Goal: Find contact information: Find contact information

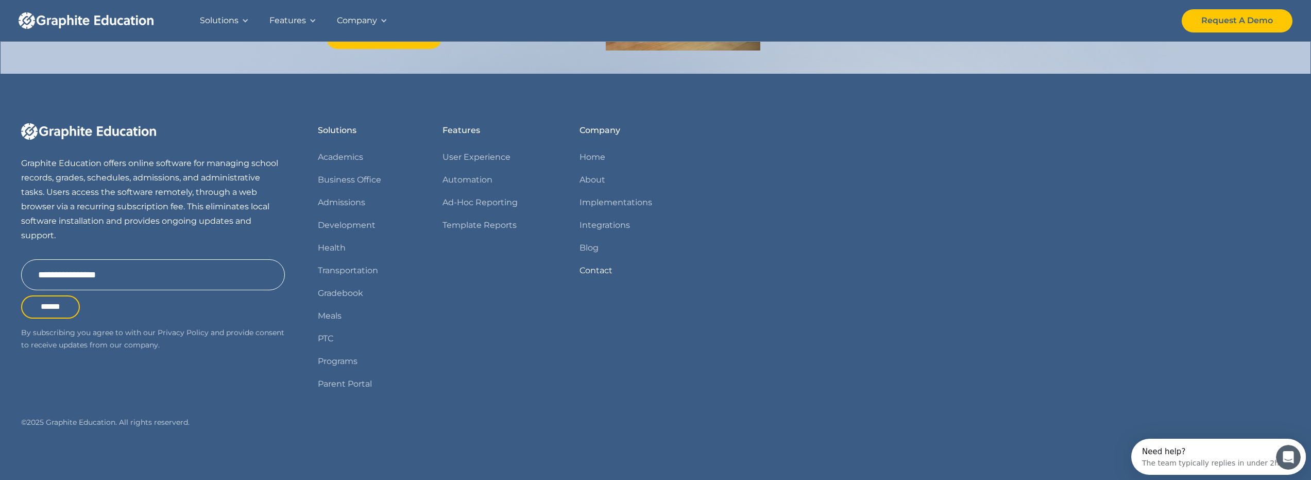
click at [595, 274] on link "Contact" at bounding box center [596, 270] width 33 height 14
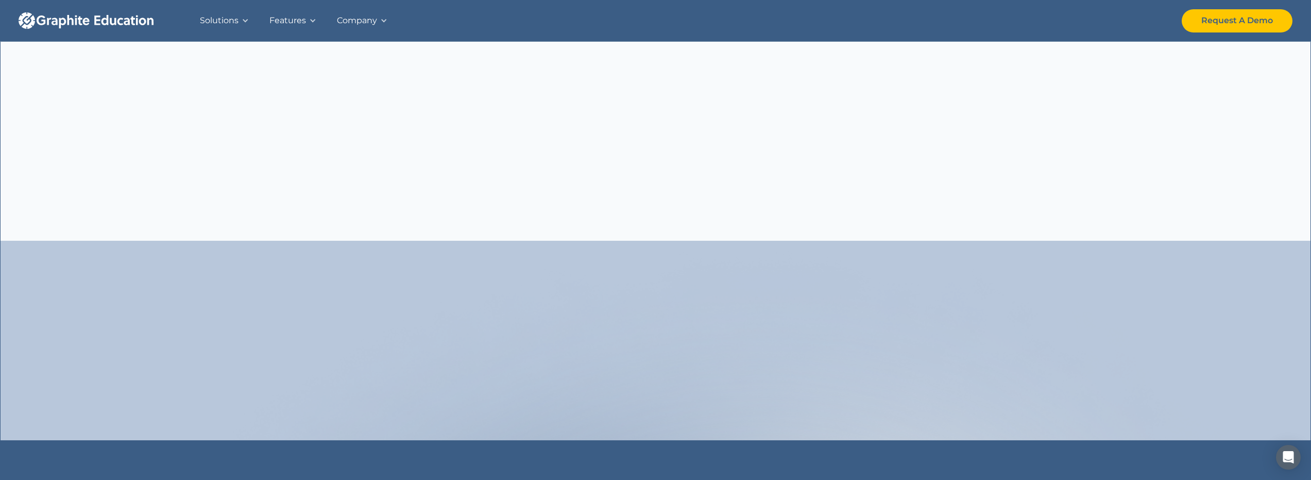
scroll to position [541, 0]
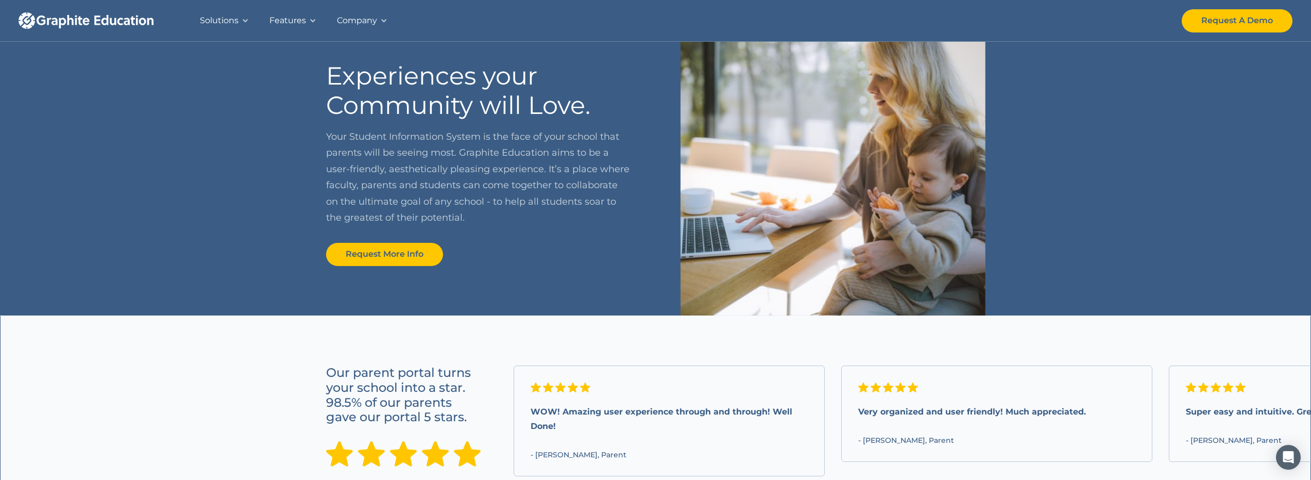
click at [230, 13] on div "Solutions" at bounding box center [219, 20] width 39 height 14
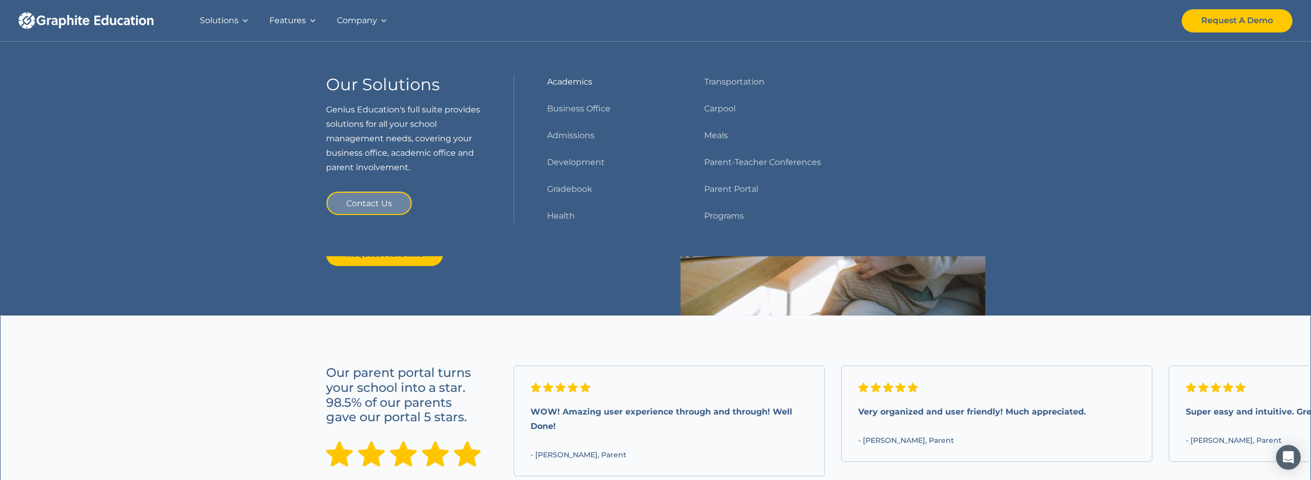
click at [570, 77] on link "Academics" at bounding box center [569, 82] width 45 height 14
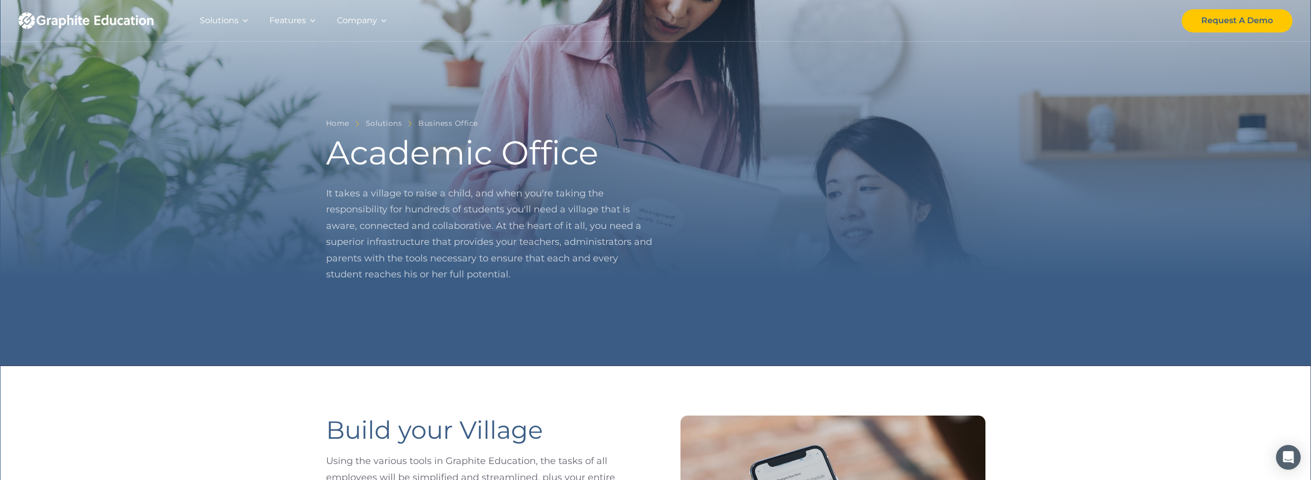
click at [228, 20] on div "Solutions" at bounding box center [219, 20] width 39 height 14
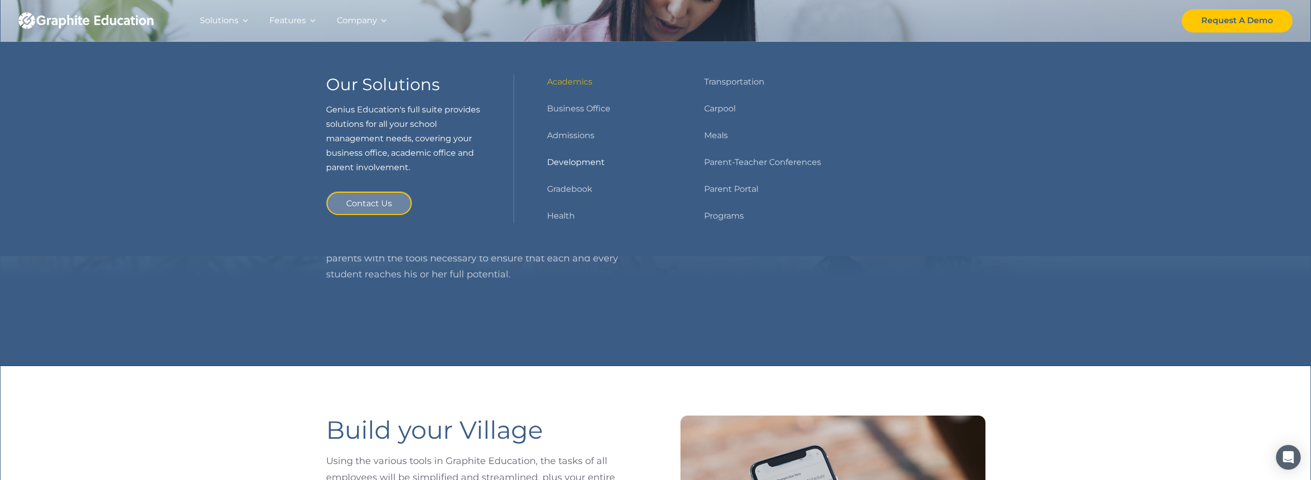
click at [567, 165] on link "Development" at bounding box center [576, 162] width 58 height 14
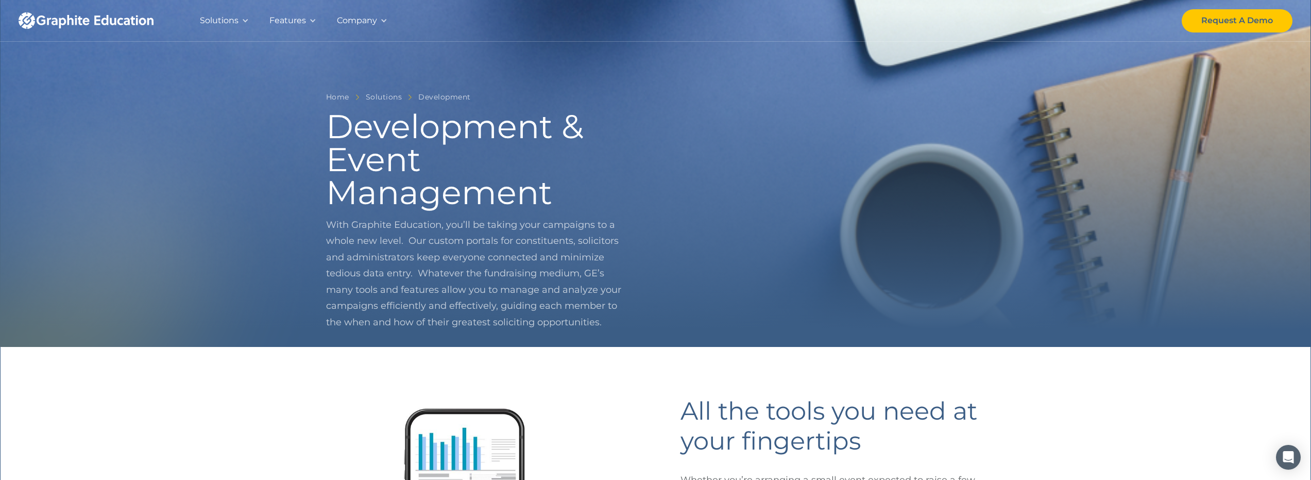
click at [352, 11] on div "Company" at bounding box center [357, 20] width 40 height 21
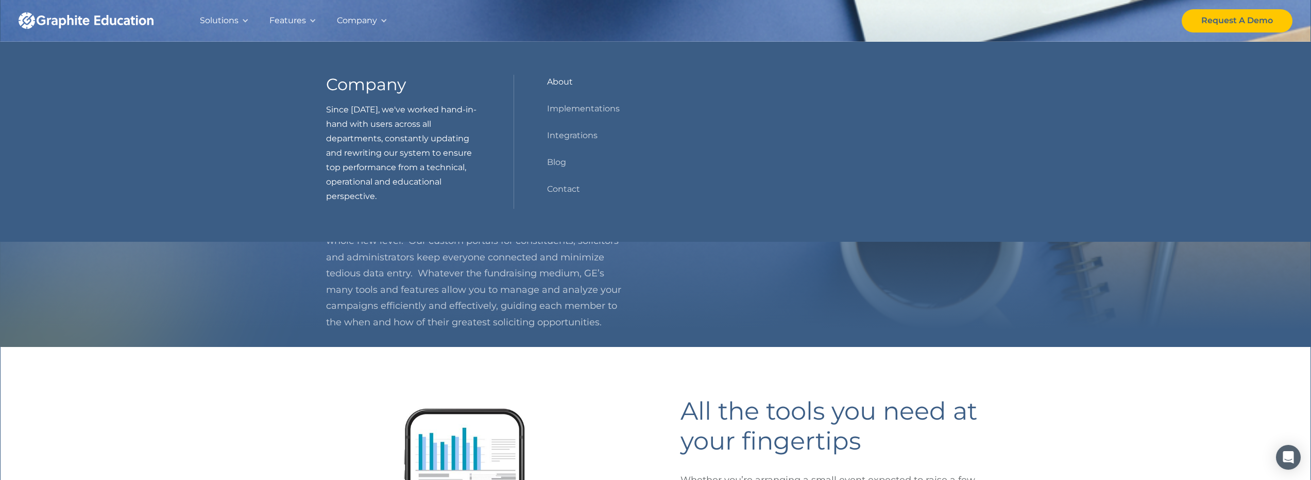
click at [559, 78] on link "About" at bounding box center [560, 82] width 26 height 14
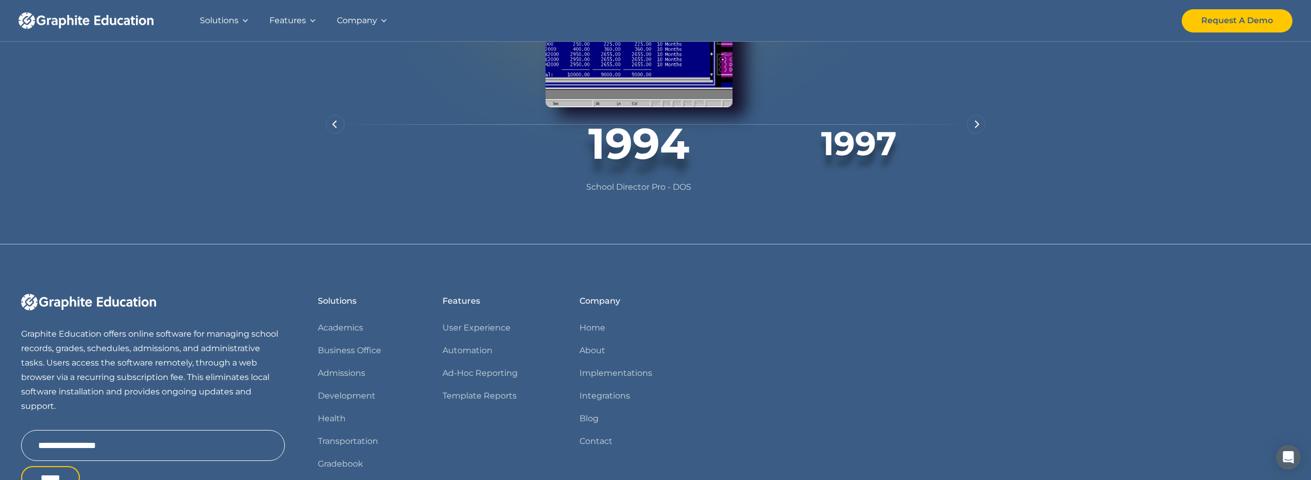
scroll to position [583, 0]
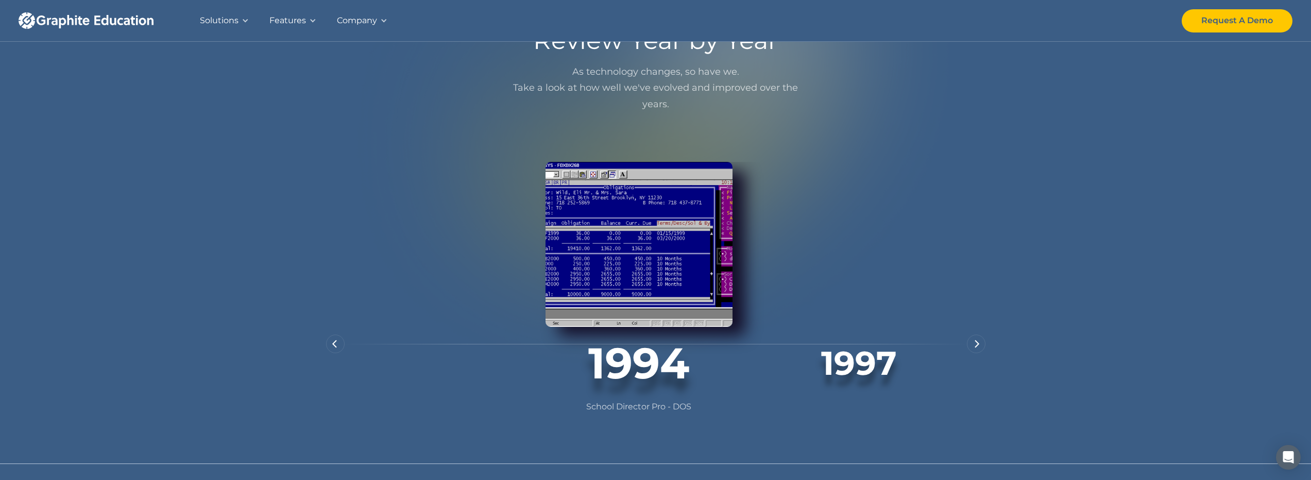
click at [976, 353] on div "next slide" at bounding box center [976, 343] width 19 height 19
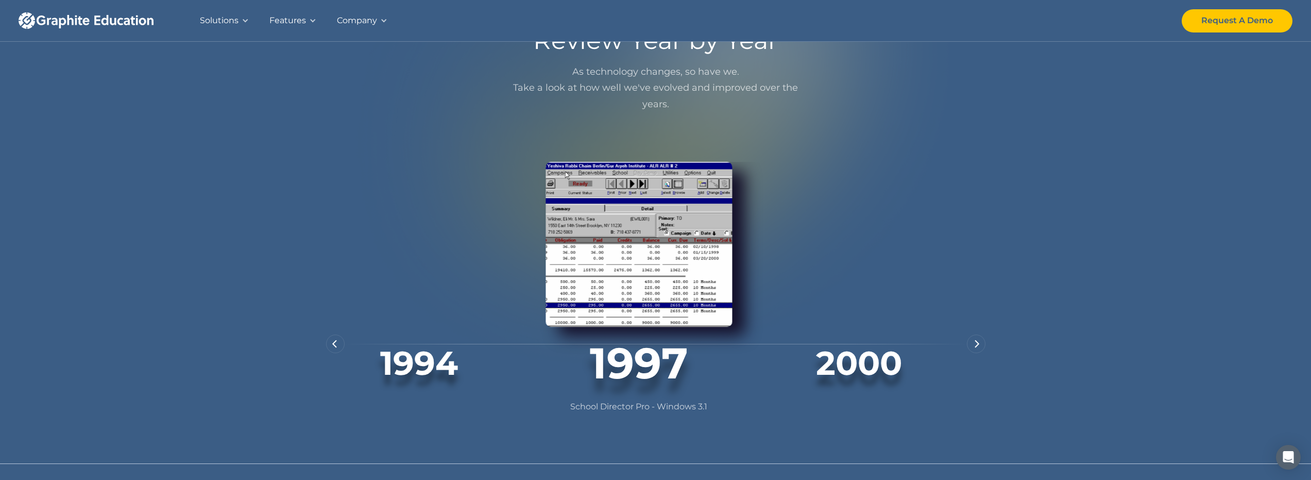
click at [976, 353] on div "next slide" at bounding box center [976, 343] width 19 height 19
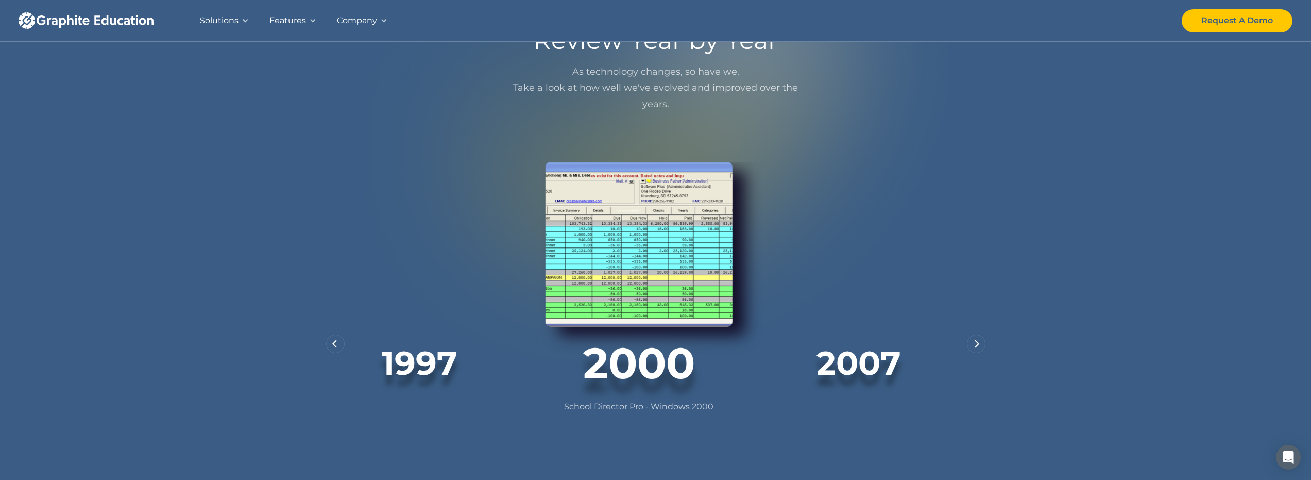
click at [976, 353] on div "next slide" at bounding box center [976, 343] width 19 height 19
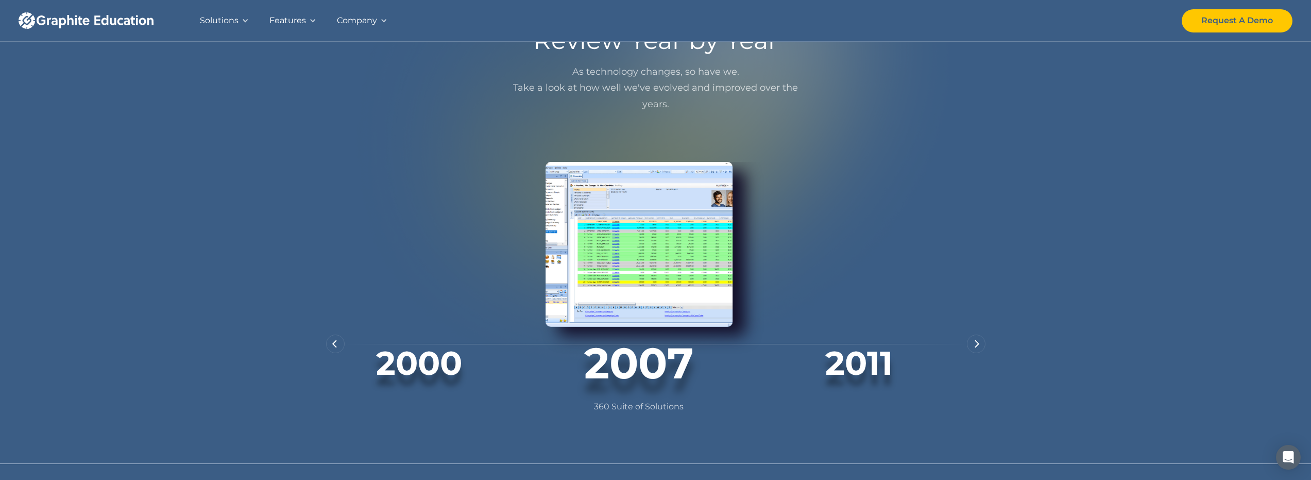
click at [975, 353] on div "next slide" at bounding box center [976, 343] width 19 height 19
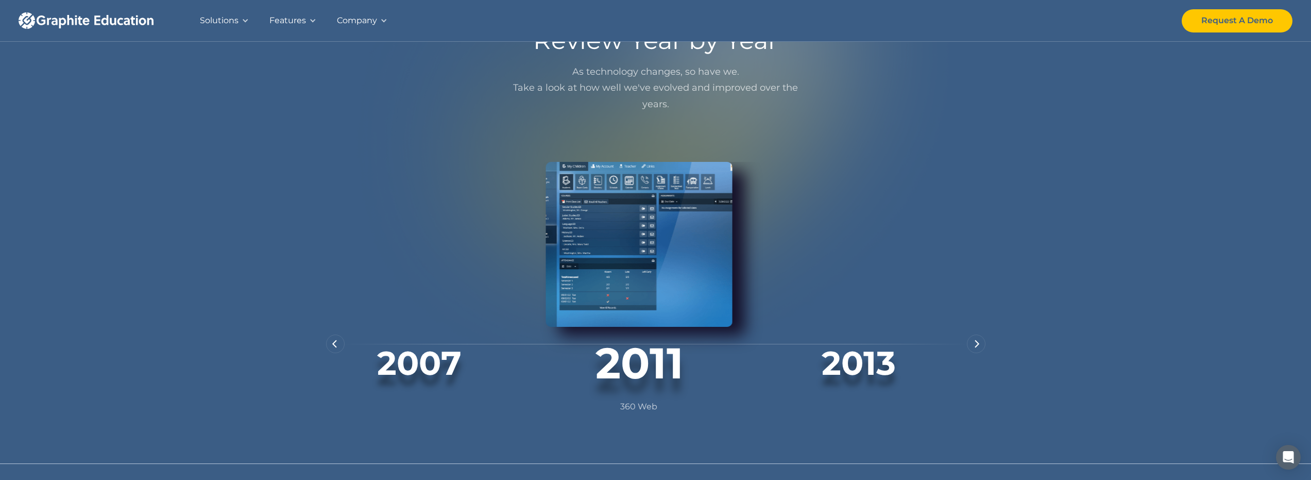
click at [975, 353] on div "next slide" at bounding box center [976, 343] width 19 height 19
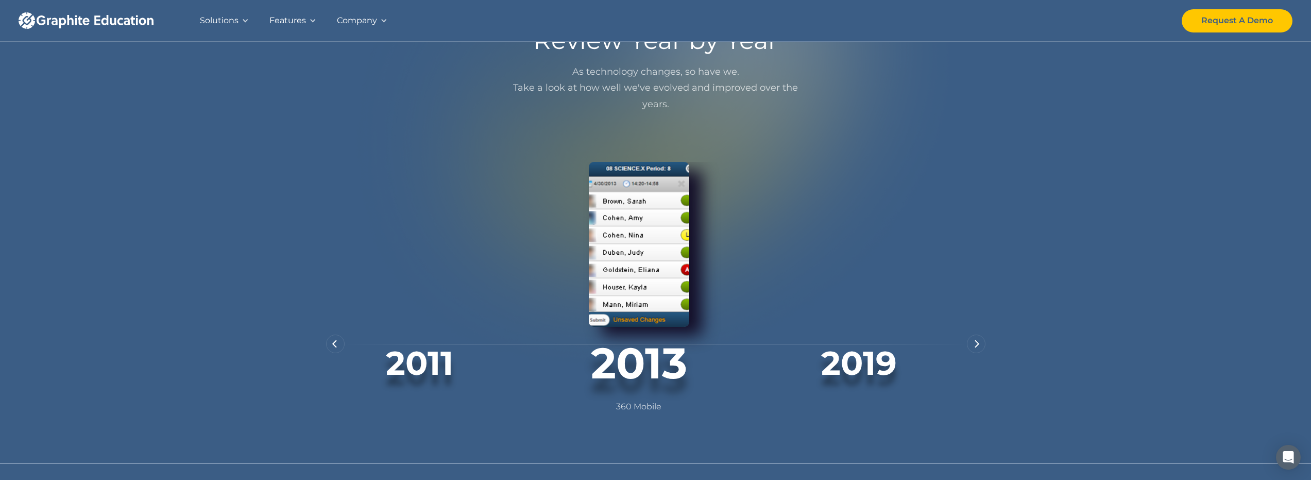
click at [975, 353] on div "next slide" at bounding box center [976, 343] width 19 height 19
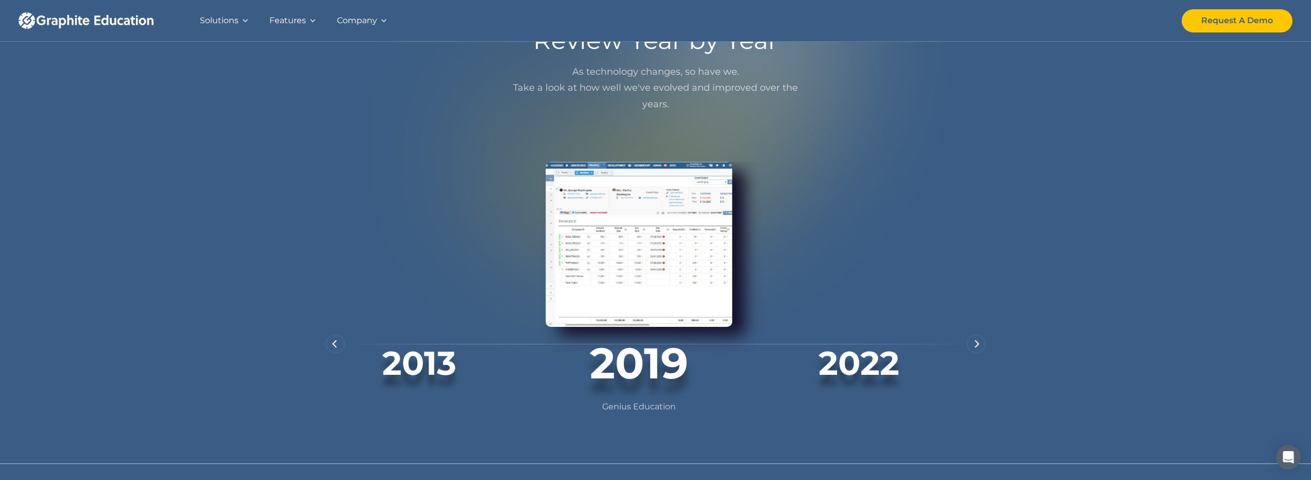
click at [973, 353] on div "next slide" at bounding box center [976, 343] width 19 height 19
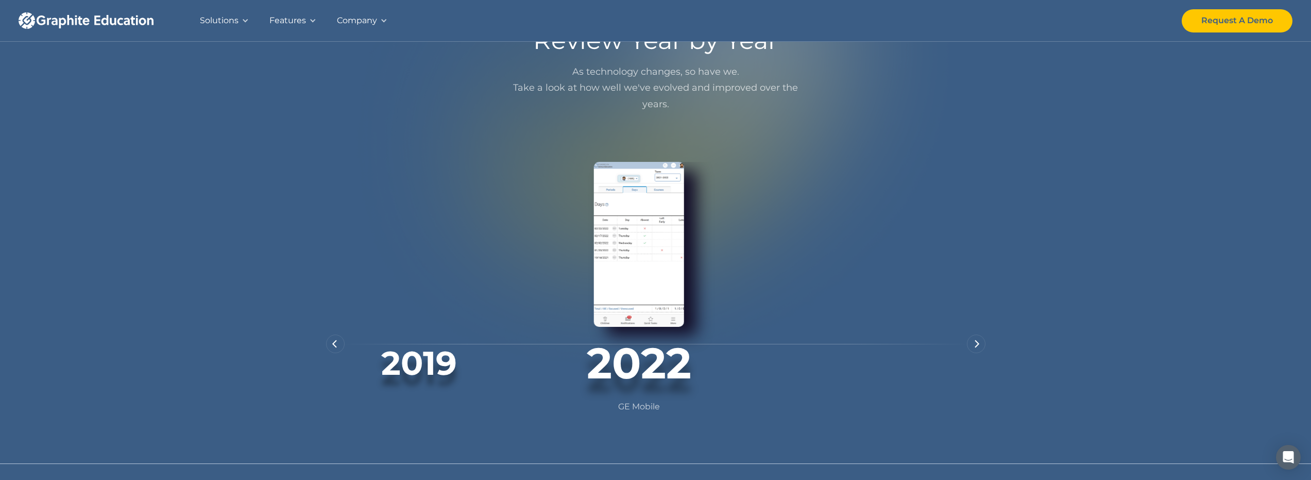
click at [973, 353] on div "next slide" at bounding box center [976, 343] width 19 height 19
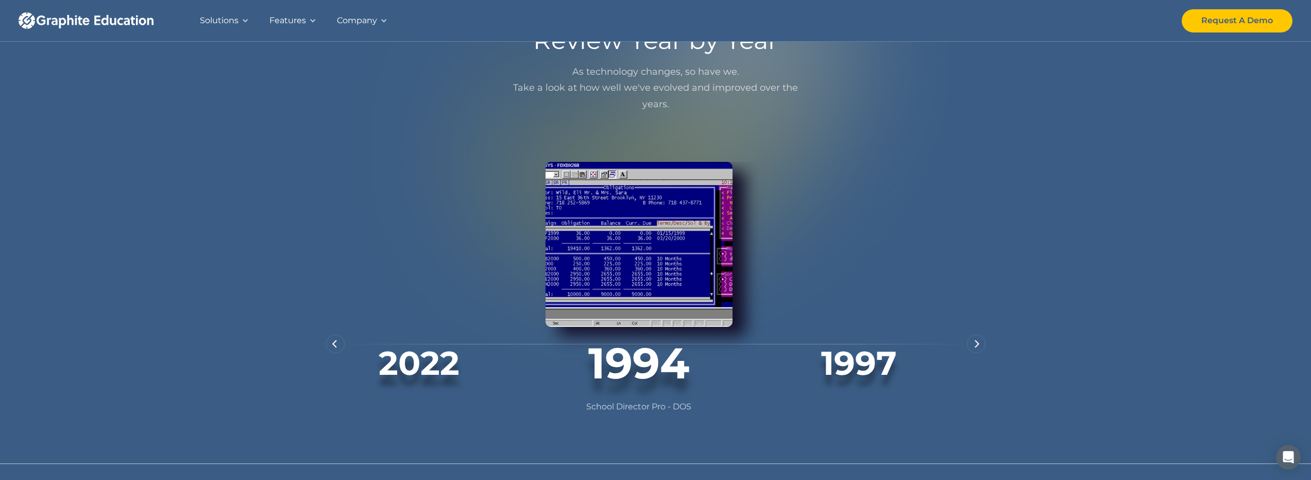
click at [326, 362] on div "2022" at bounding box center [419, 363] width 187 height 40
click at [334, 348] on img "previous slide" at bounding box center [334, 344] width 5 height 8
